Goal: Task Accomplishment & Management: Complete application form

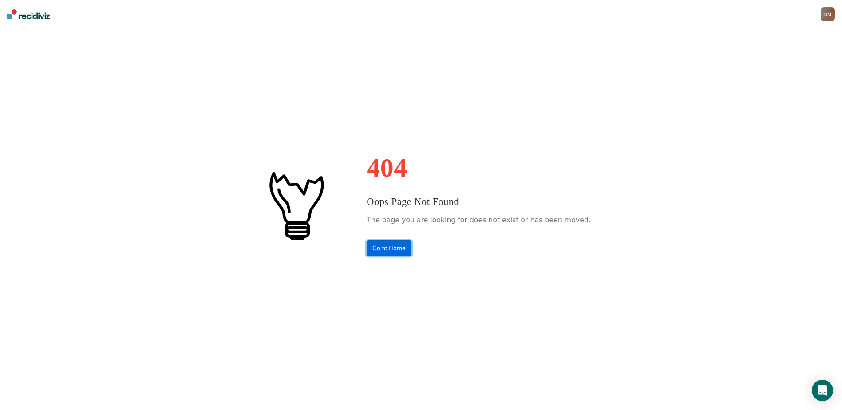
click at [411, 245] on link "Go to Home" at bounding box center [389, 249] width 45 height 16
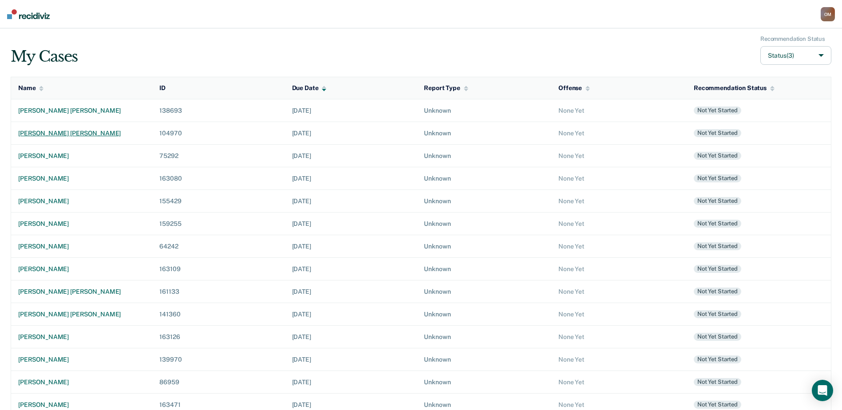
click at [69, 136] on div "tyler martin parsons" at bounding box center [81, 134] width 127 height 8
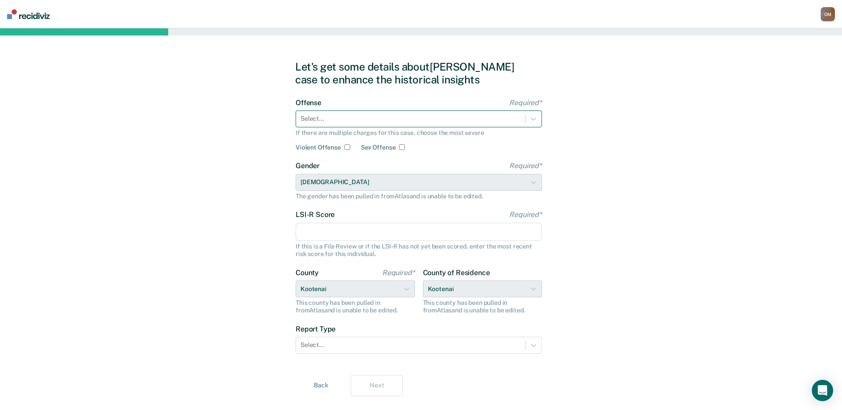
click at [316, 123] on div at bounding box center [411, 118] width 220 height 9
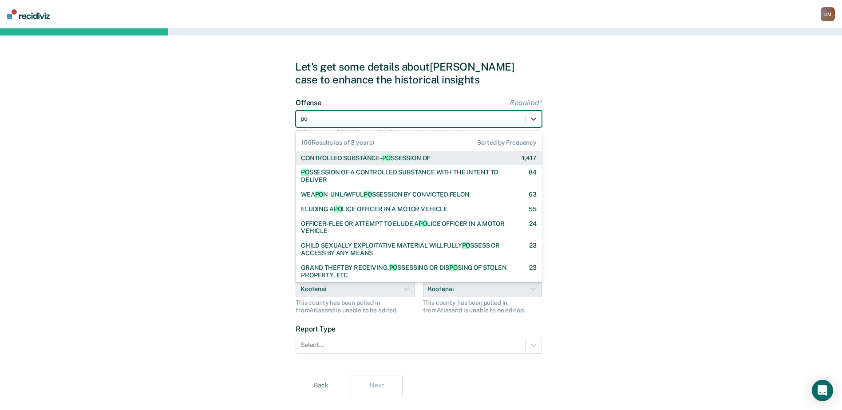
type input "p"
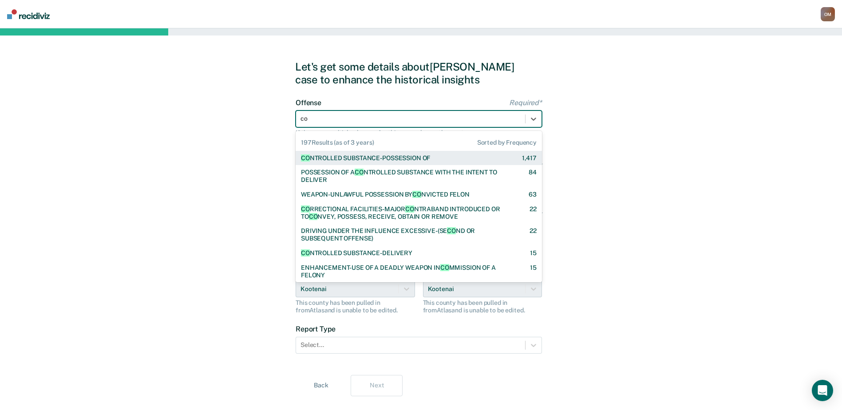
type input "con"
click at [392, 157] on div "CON TROLLED SUBSTANCE-POSSESSION OF" at bounding box center [365, 158] width 129 height 8
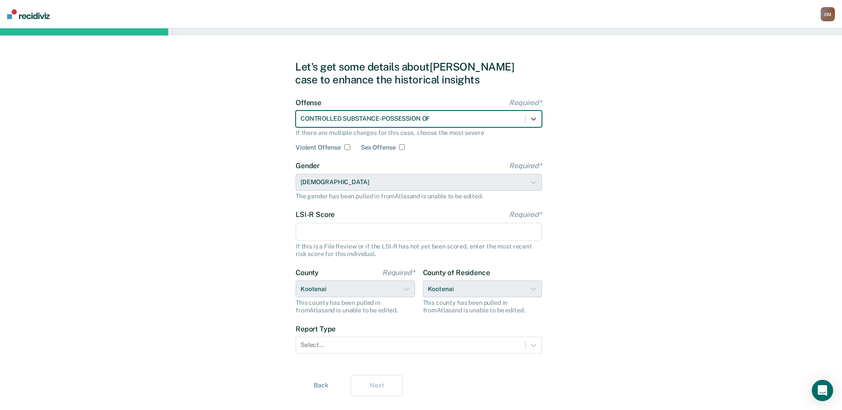
click at [339, 236] on input "LSI-R Score Required*" at bounding box center [419, 232] width 246 height 19
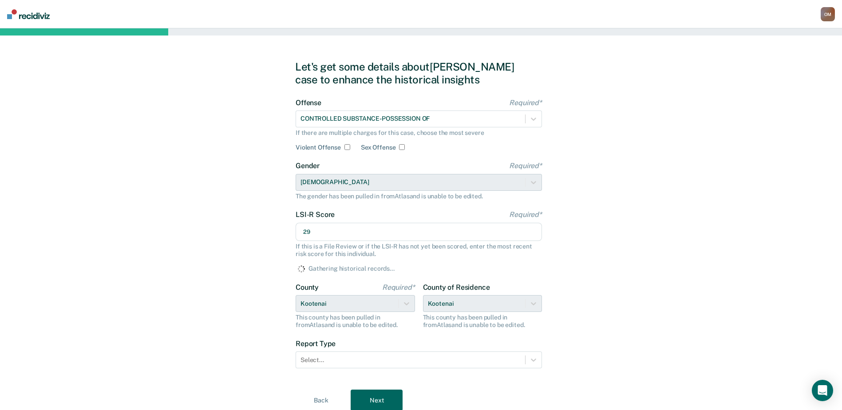
type input "29"
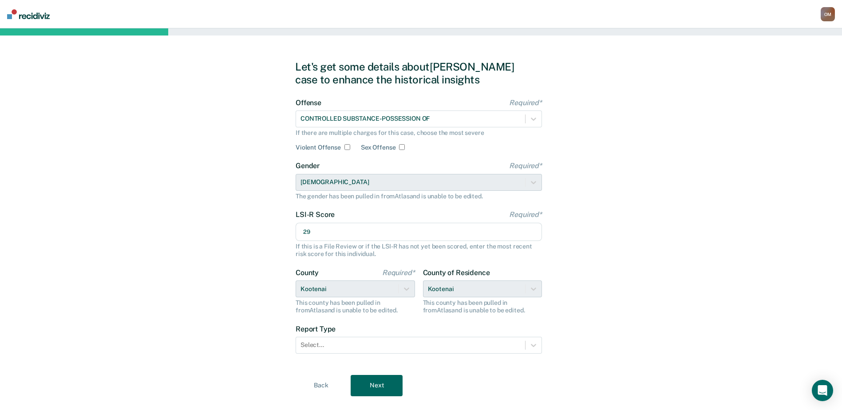
drag, startPoint x: 212, startPoint y: 174, endPoint x: 222, endPoint y: 181, distance: 11.6
click at [212, 174] on div "Let's get some details about Tyler's case to enhance the historical insights Of…" at bounding box center [421, 228] width 842 height 400
click at [432, 340] on div "Select..." at bounding box center [410, 345] width 229 height 13
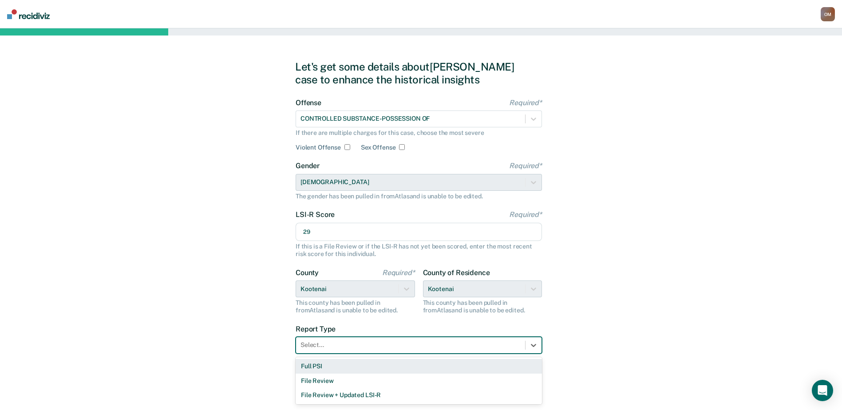
click at [405, 370] on div "Full PSI" at bounding box center [419, 366] width 246 height 15
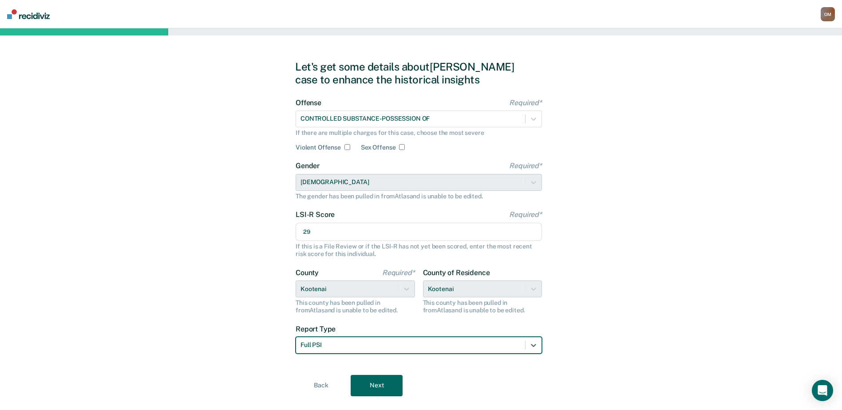
click at [370, 387] on button "Next" at bounding box center [377, 385] width 52 height 21
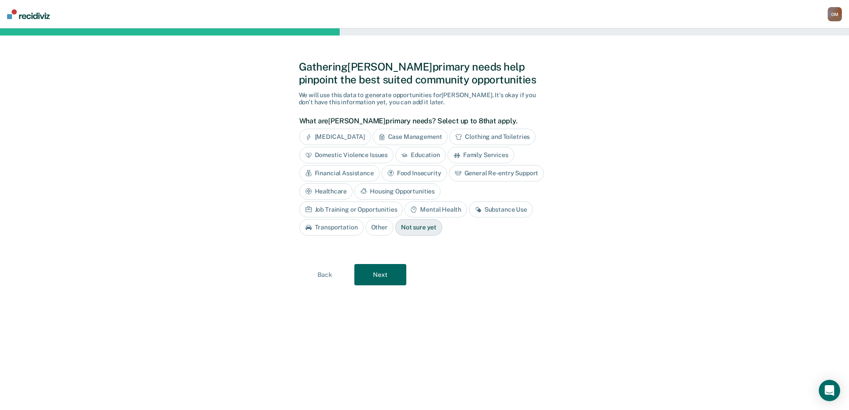
click at [395, 227] on div "Not sure yet" at bounding box center [418, 227] width 47 height 16
click at [376, 271] on button "Next" at bounding box center [380, 274] width 52 height 21
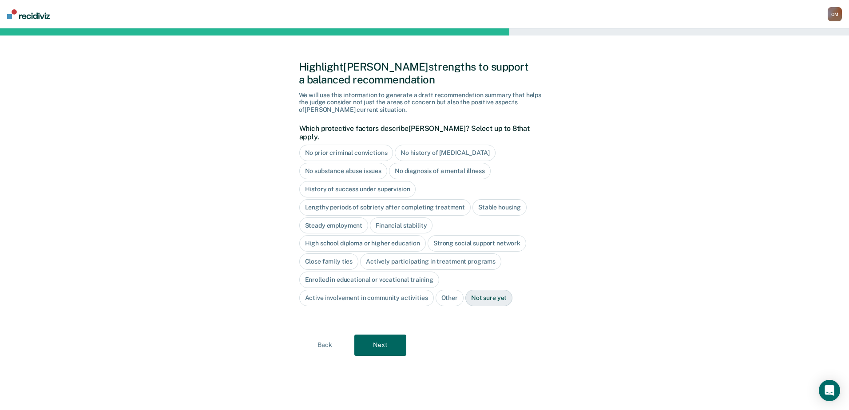
click at [387, 344] on button "Next" at bounding box center [380, 345] width 52 height 21
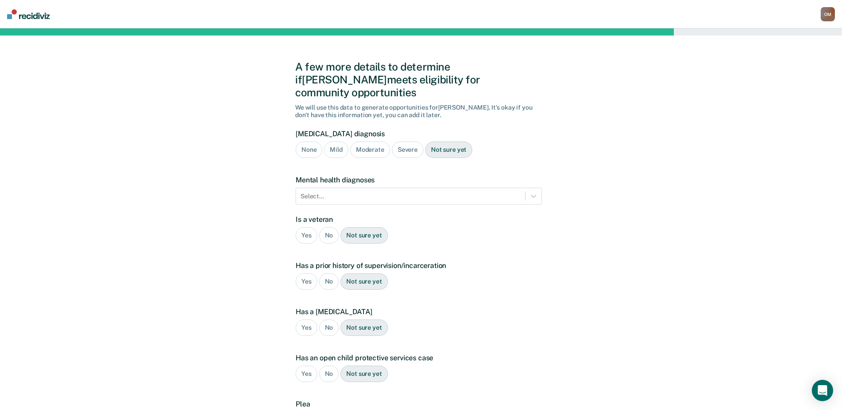
click at [384, 142] on div "Moderate" at bounding box center [370, 150] width 40 height 16
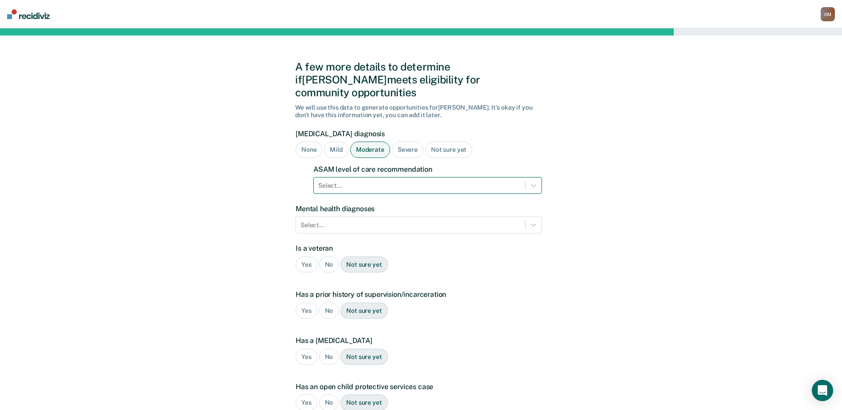
click at [369, 181] on div at bounding box center [419, 185] width 202 height 9
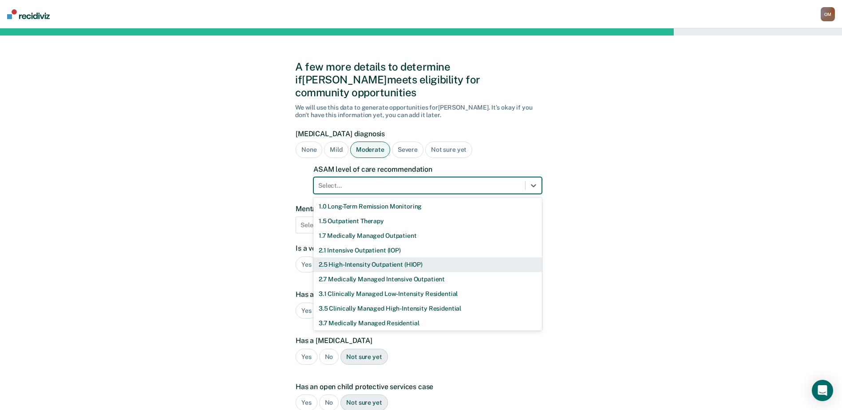
click at [376, 257] on div "2.5 High-Intensity Outpatient (HIOP)" at bounding box center [427, 264] width 229 height 15
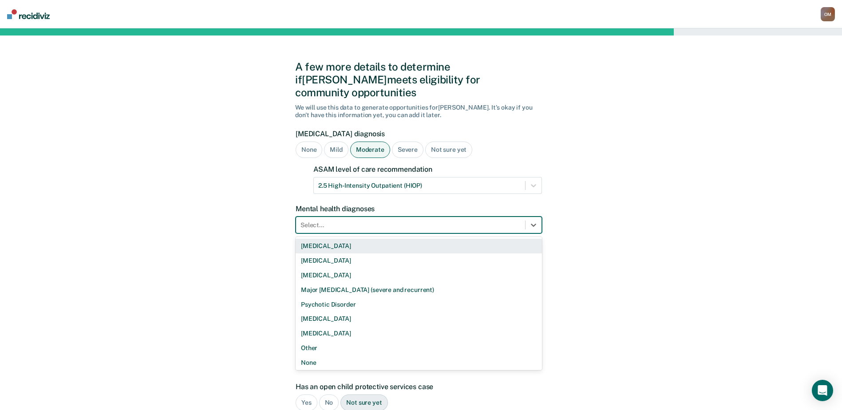
click at [353, 221] on div at bounding box center [411, 225] width 220 height 9
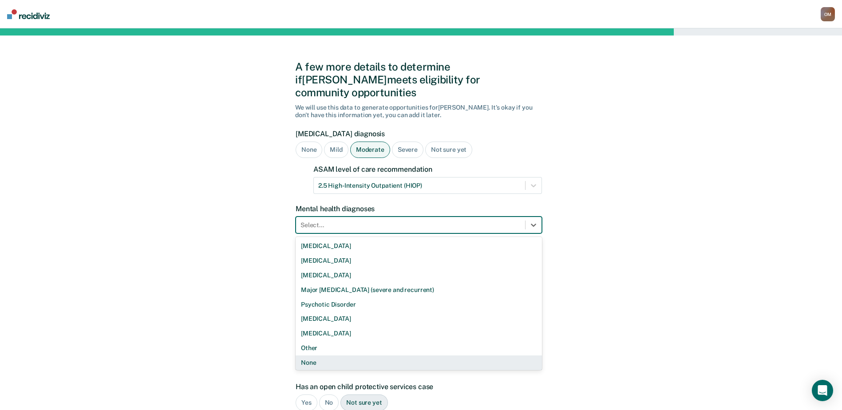
click at [327, 356] on div "None" at bounding box center [419, 363] width 246 height 15
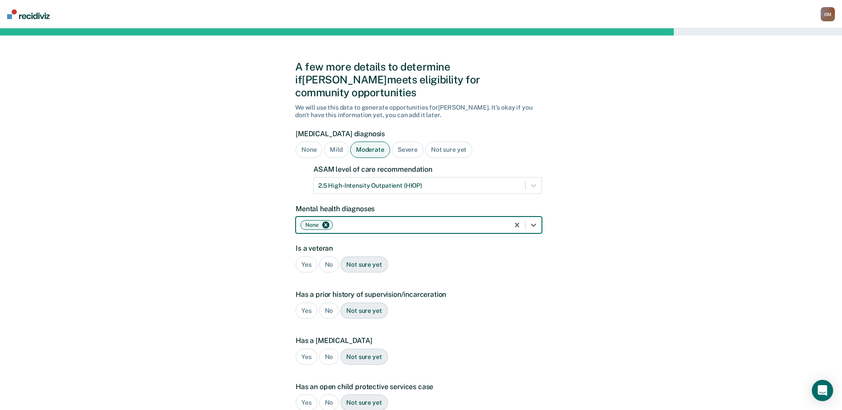
click at [328, 257] on div "No" at bounding box center [329, 265] width 20 height 16
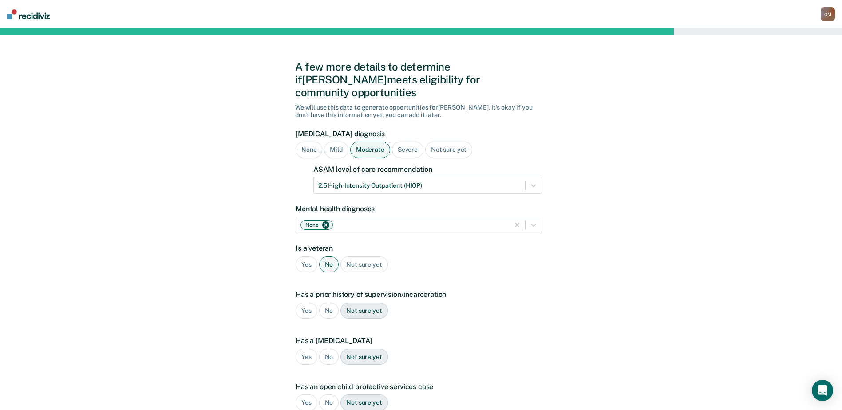
click at [299, 303] on div "Yes" at bounding box center [307, 311] width 22 height 16
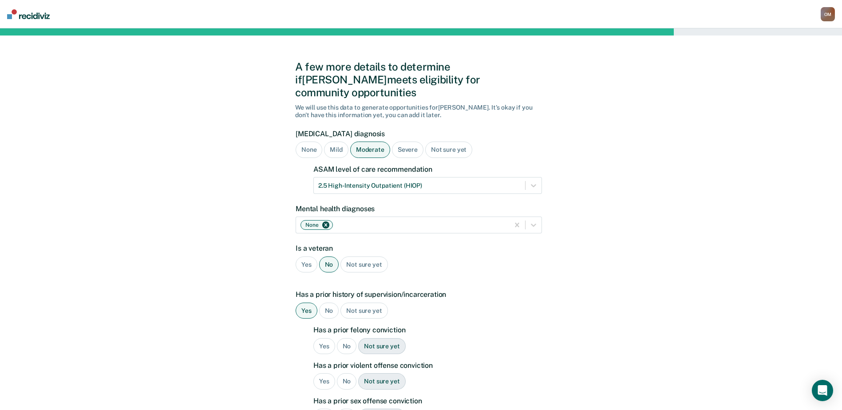
click at [316, 338] on div "Yes" at bounding box center [324, 346] width 22 height 16
click at [349, 373] on div "No" at bounding box center [347, 381] width 20 height 16
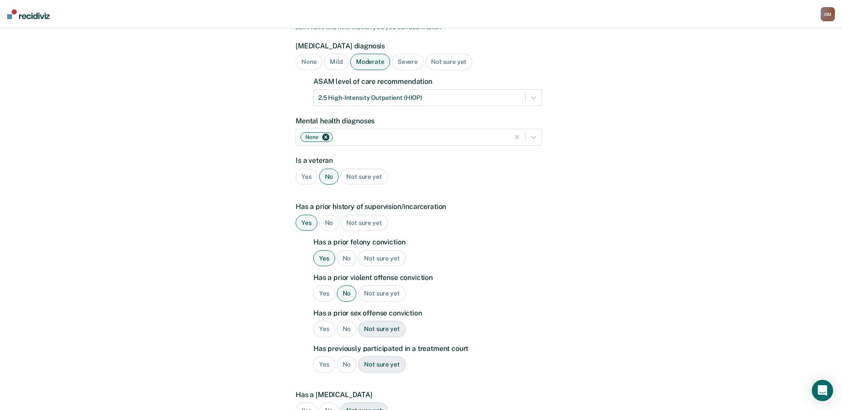
scroll to position [89, 0]
drag, startPoint x: 345, startPoint y: 309, endPoint x: 345, endPoint y: 328, distance: 18.6
click at [346, 320] on div "No" at bounding box center [347, 328] width 20 height 16
click at [347, 356] on div "No" at bounding box center [347, 364] width 20 height 16
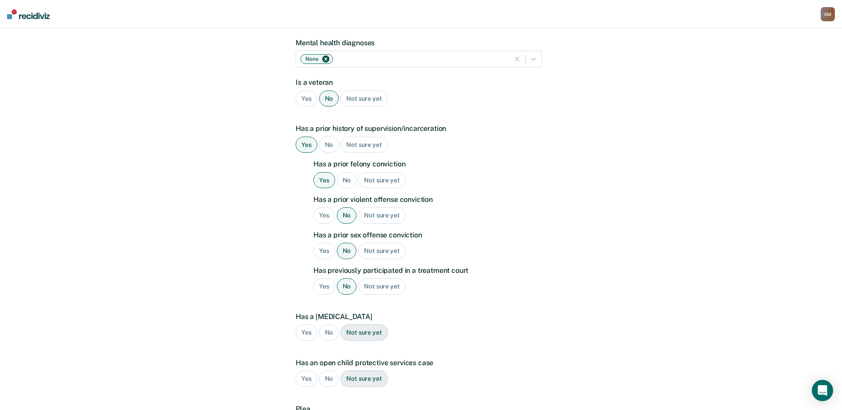
scroll to position [178, 0]
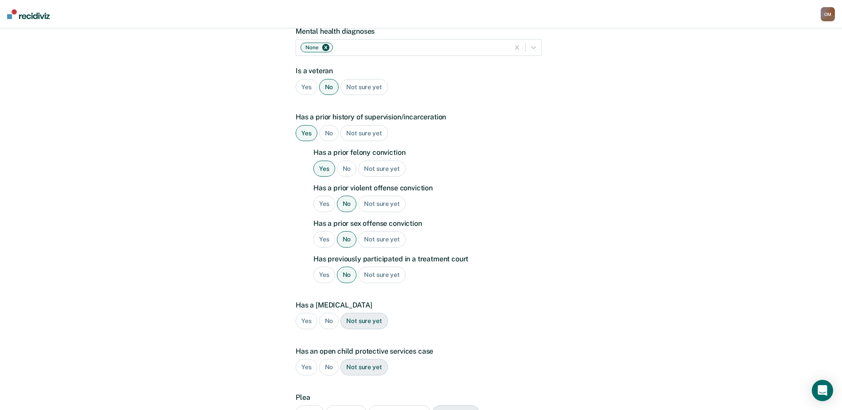
click at [328, 313] on div "No" at bounding box center [329, 321] width 20 height 16
click at [327, 359] on div "No" at bounding box center [329, 367] width 20 height 16
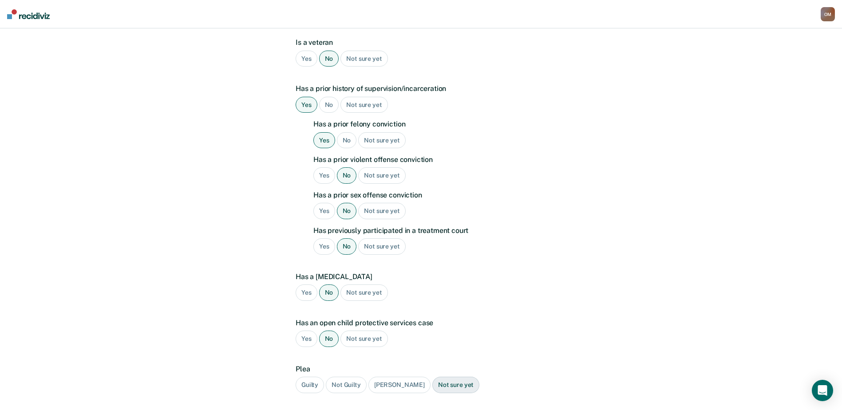
scroll to position [222, 0]
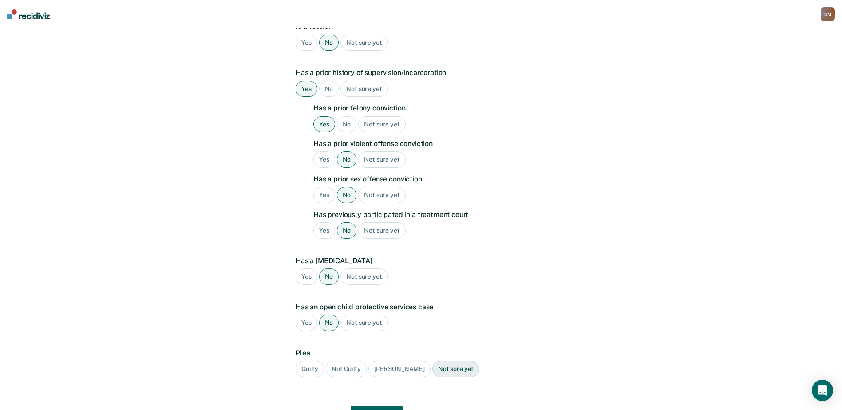
click at [311, 361] on div "Guilty" at bounding box center [310, 369] width 28 height 16
click at [370, 406] on button "Next" at bounding box center [377, 416] width 52 height 21
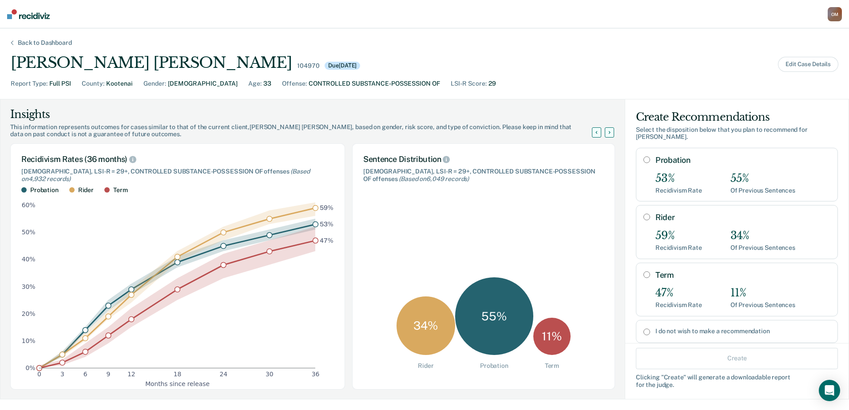
click at [643, 271] on input "Term" at bounding box center [646, 274] width 7 height 7
radio input "true"
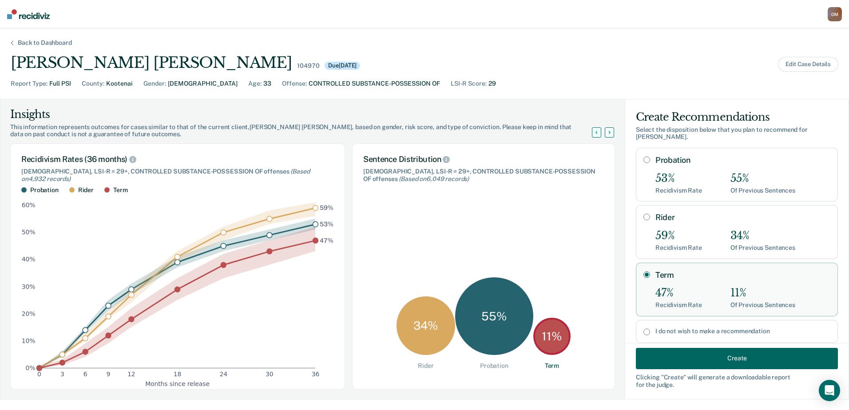
click at [713, 358] on button "Create" at bounding box center [737, 358] width 202 height 21
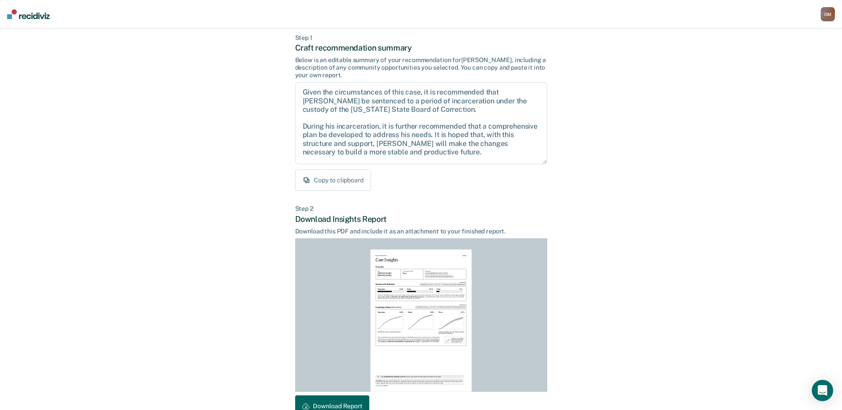
scroll to position [96, 0]
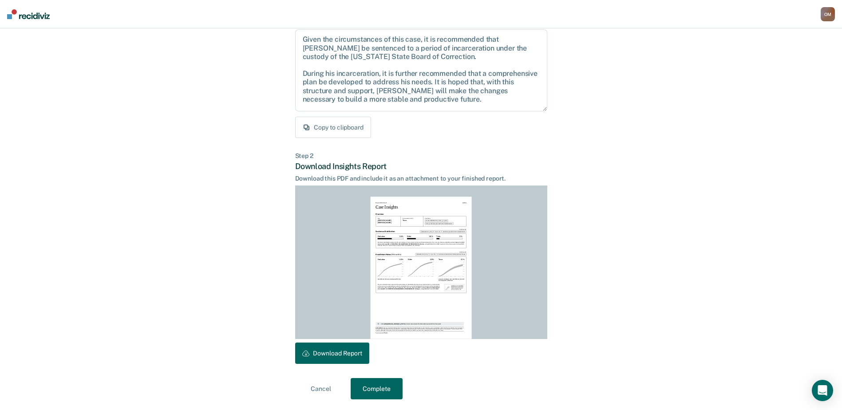
click at [332, 362] on button "Download Report" at bounding box center [332, 353] width 74 height 21
click at [385, 391] on button "Complete" at bounding box center [377, 388] width 52 height 21
